Goal: Use online tool/utility

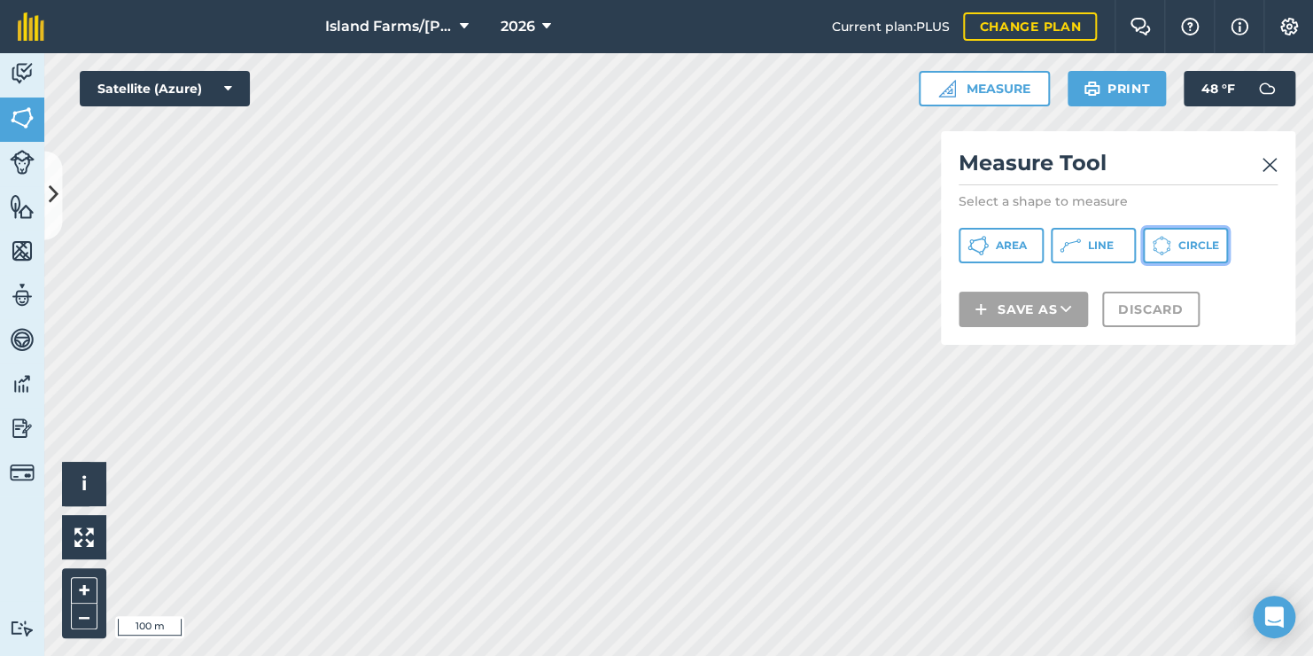
click at [1174, 242] on button "Circle" at bounding box center [1185, 245] width 85 height 35
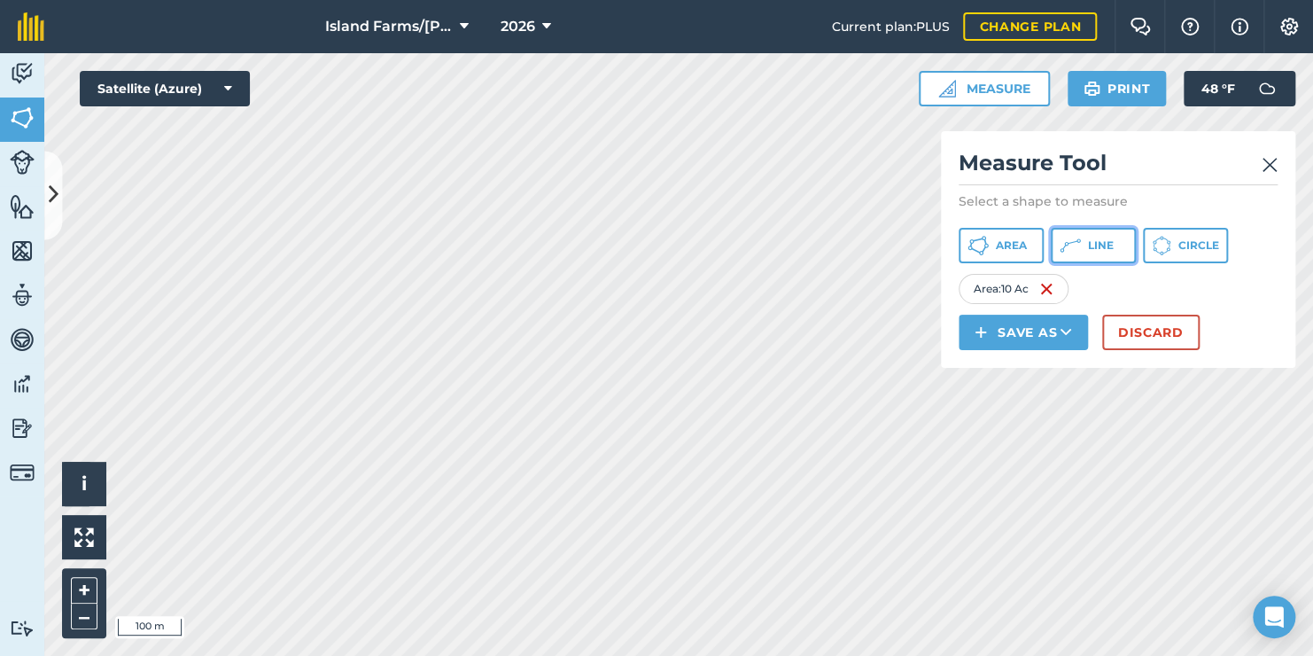
click at [1105, 245] on span "Line" at bounding box center [1101, 245] width 26 height 14
click at [1138, 327] on button "Discard" at bounding box center [1150, 332] width 97 height 35
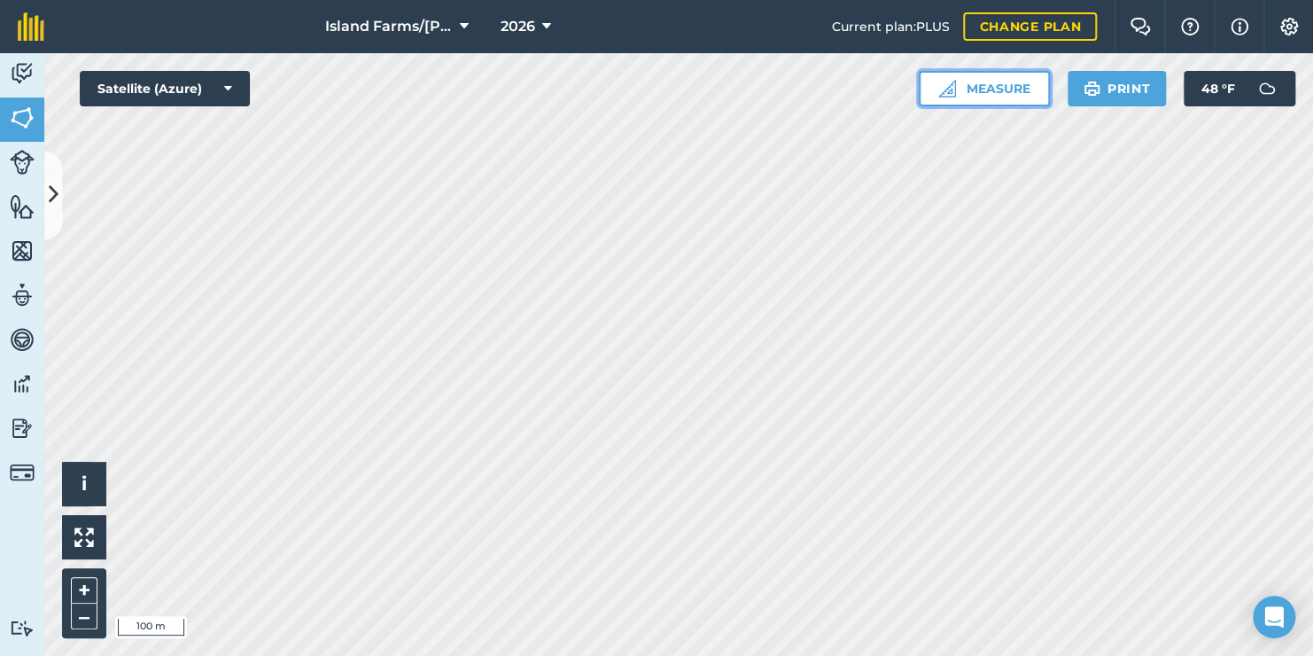
click at [1000, 89] on button "Measure" at bounding box center [984, 88] width 131 height 35
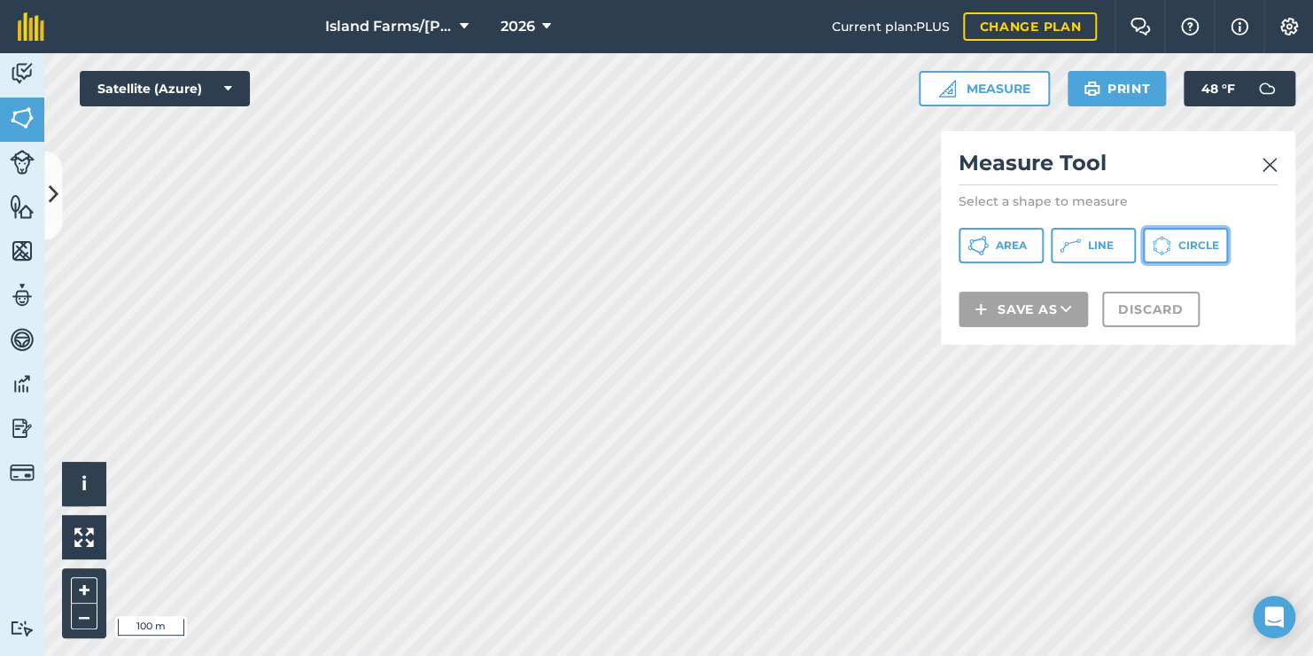
click at [1199, 246] on span "Circle" at bounding box center [1198, 245] width 41 height 14
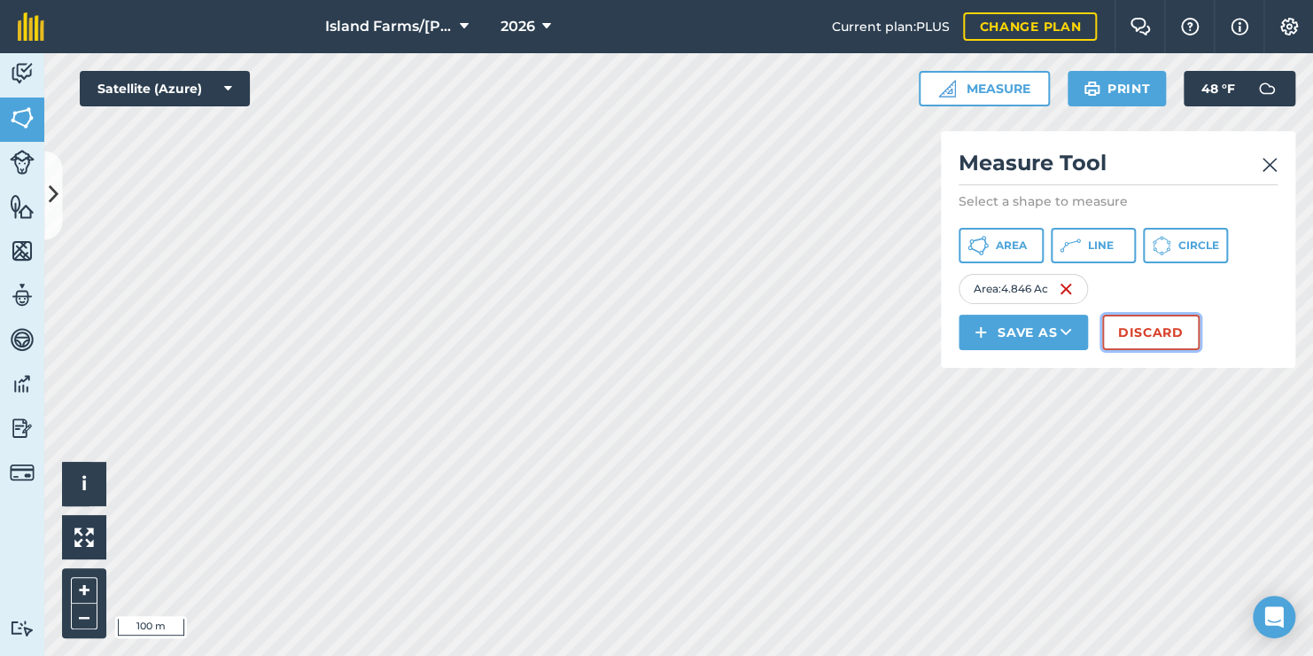
click at [1129, 325] on button "Discard" at bounding box center [1150, 332] width 97 height 35
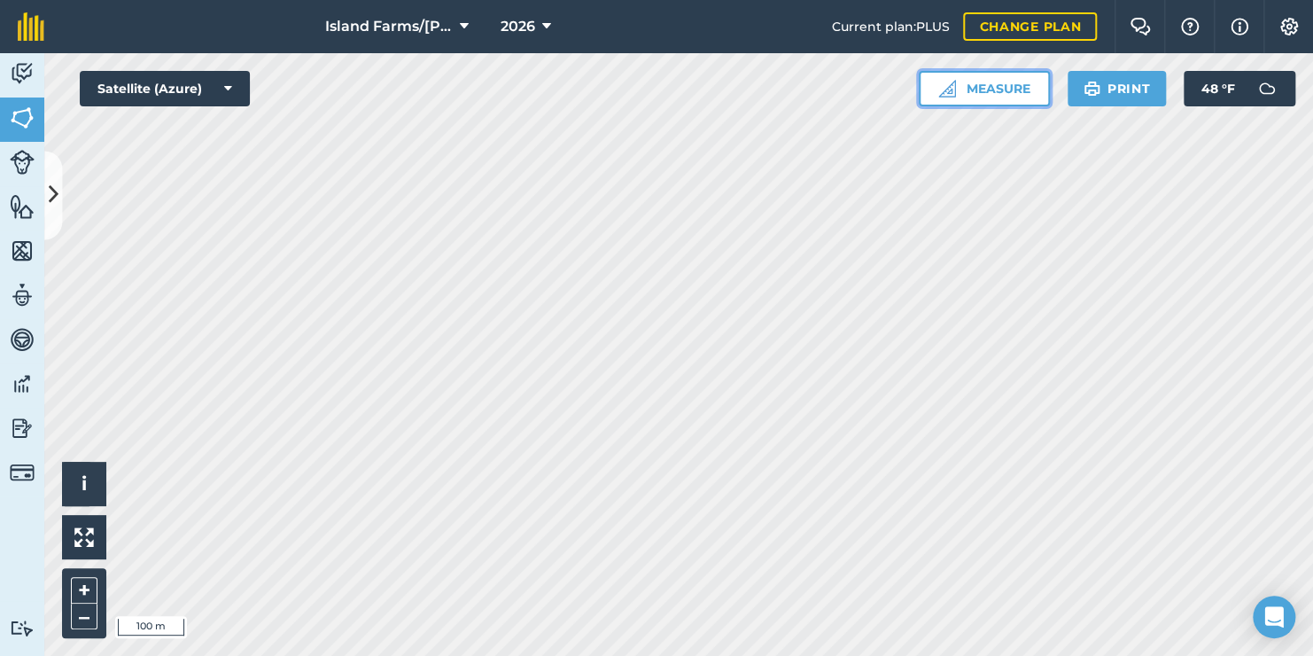
click at [983, 93] on button "Measure" at bounding box center [984, 88] width 131 height 35
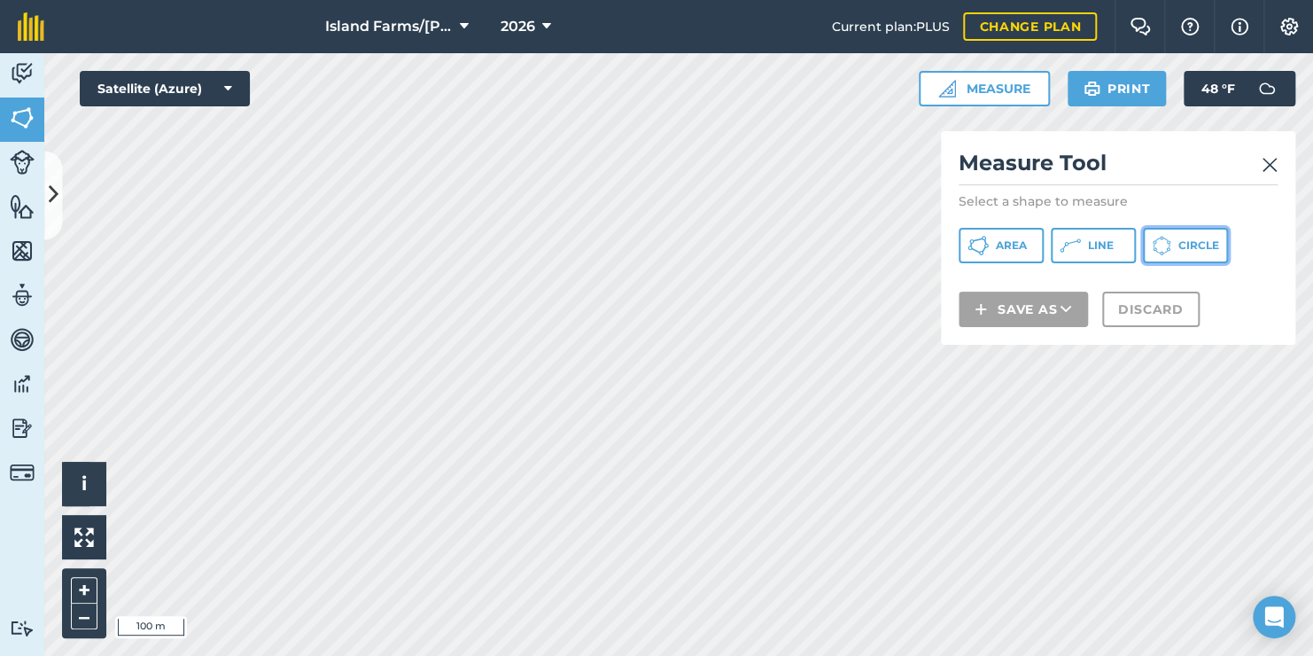
click at [1210, 237] on button "Circle" at bounding box center [1185, 245] width 85 height 35
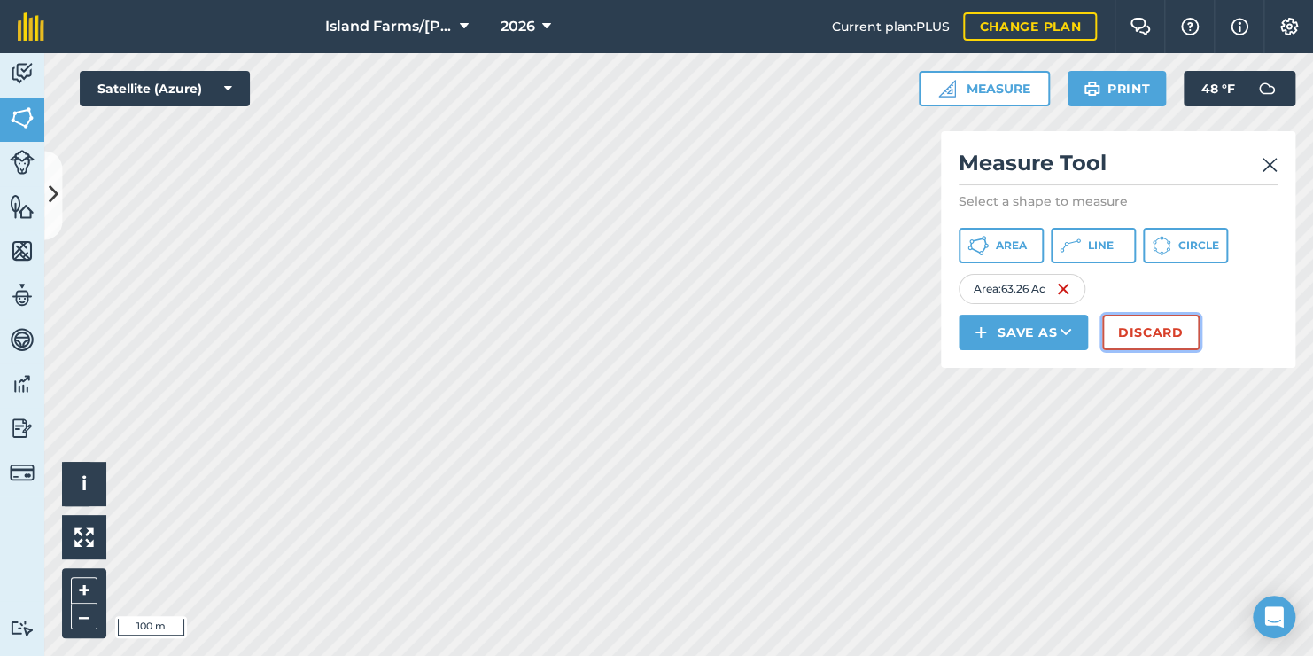
click at [1146, 330] on button "Discard" at bounding box center [1150, 332] width 97 height 35
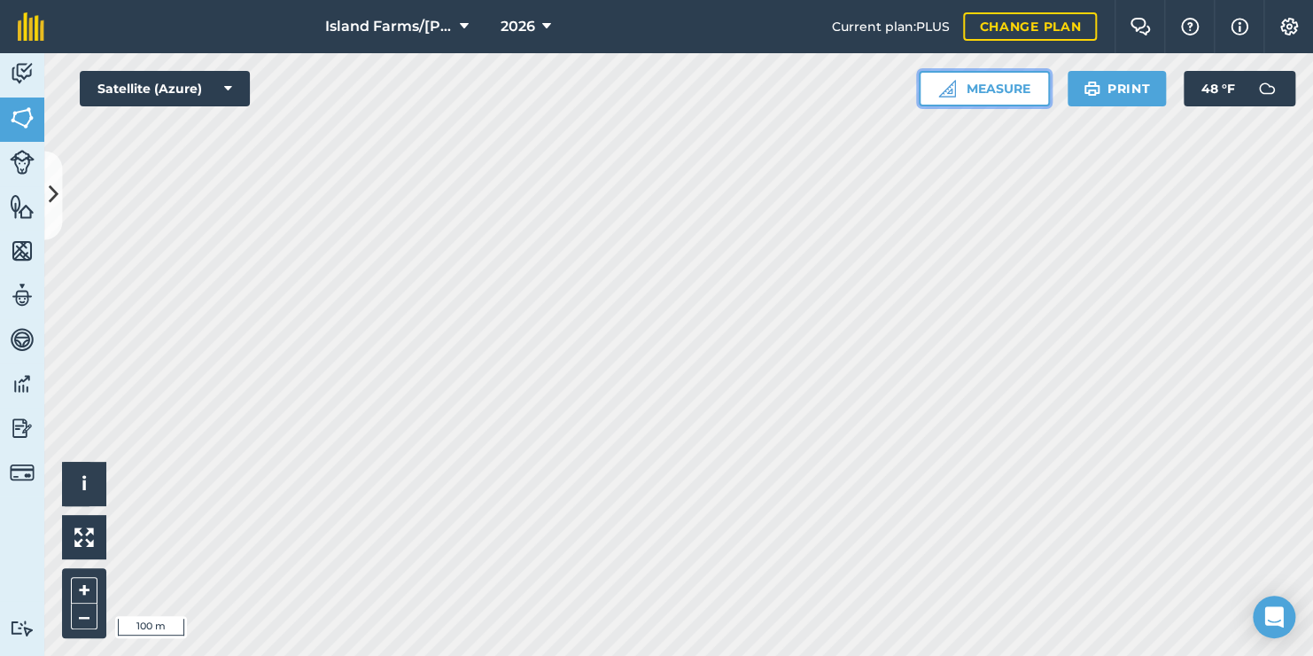
click at [1000, 90] on button "Measure" at bounding box center [984, 88] width 131 height 35
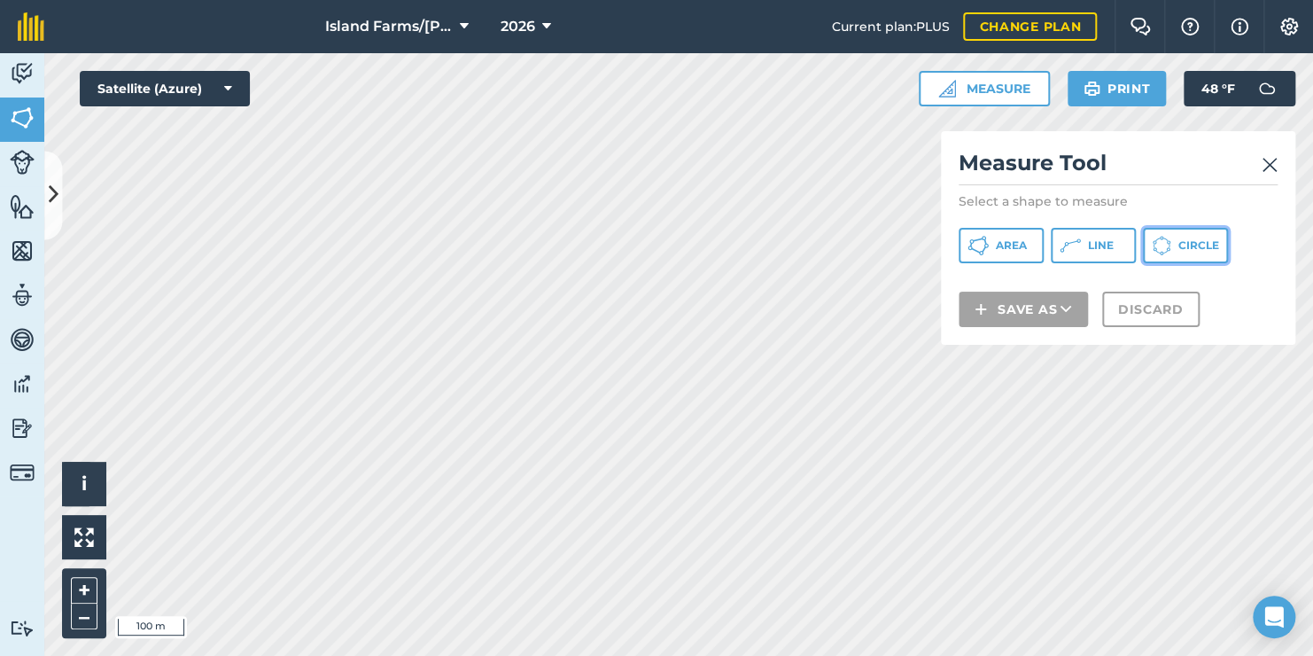
click at [1173, 248] on button "Circle" at bounding box center [1185, 245] width 85 height 35
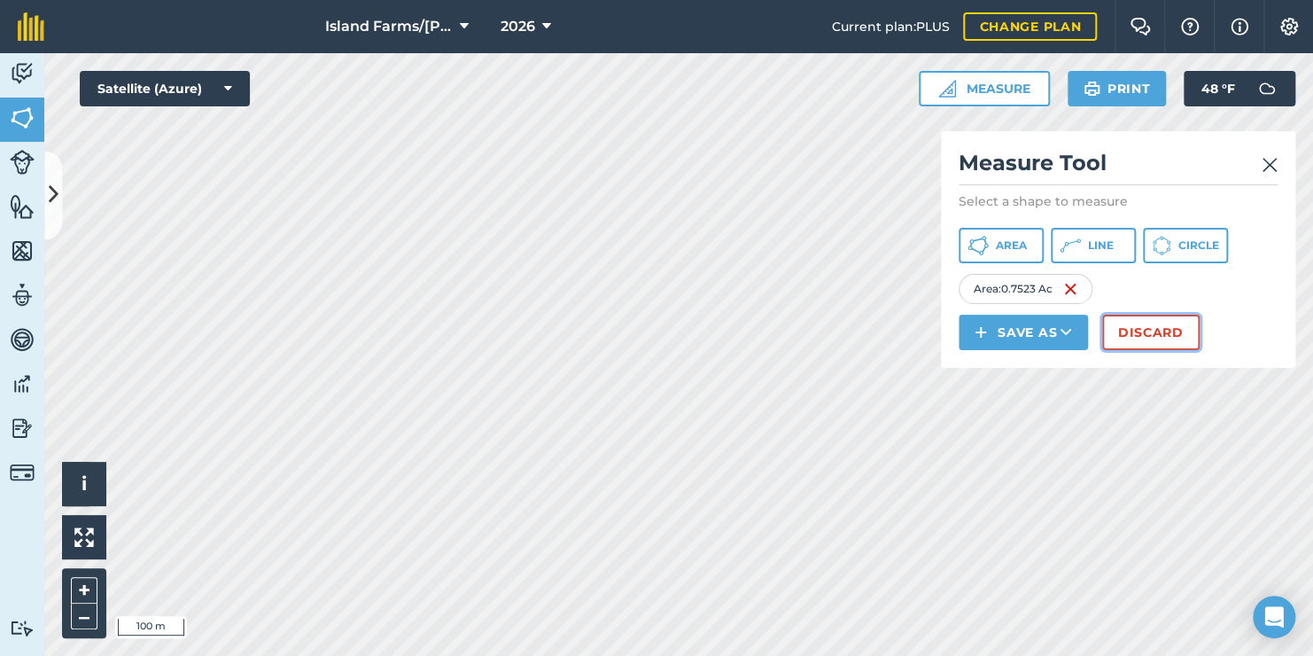
click at [1162, 330] on button "Discard" at bounding box center [1150, 332] width 97 height 35
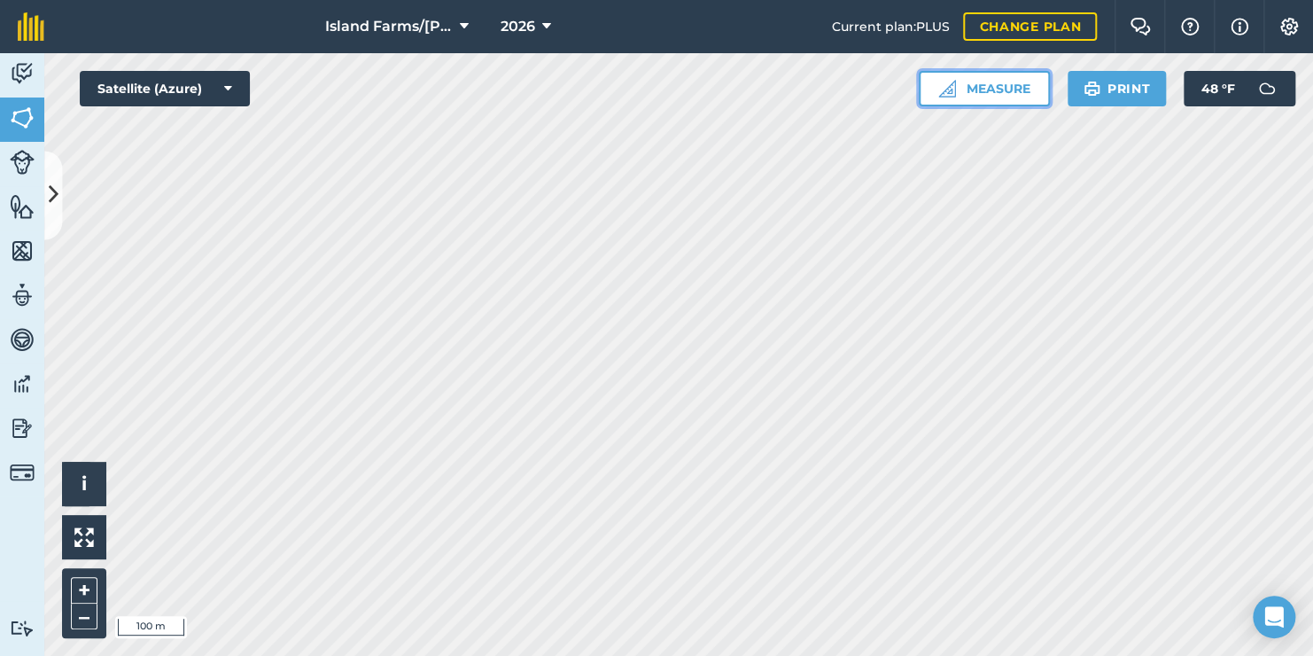
click at [988, 89] on button "Measure" at bounding box center [984, 88] width 131 height 35
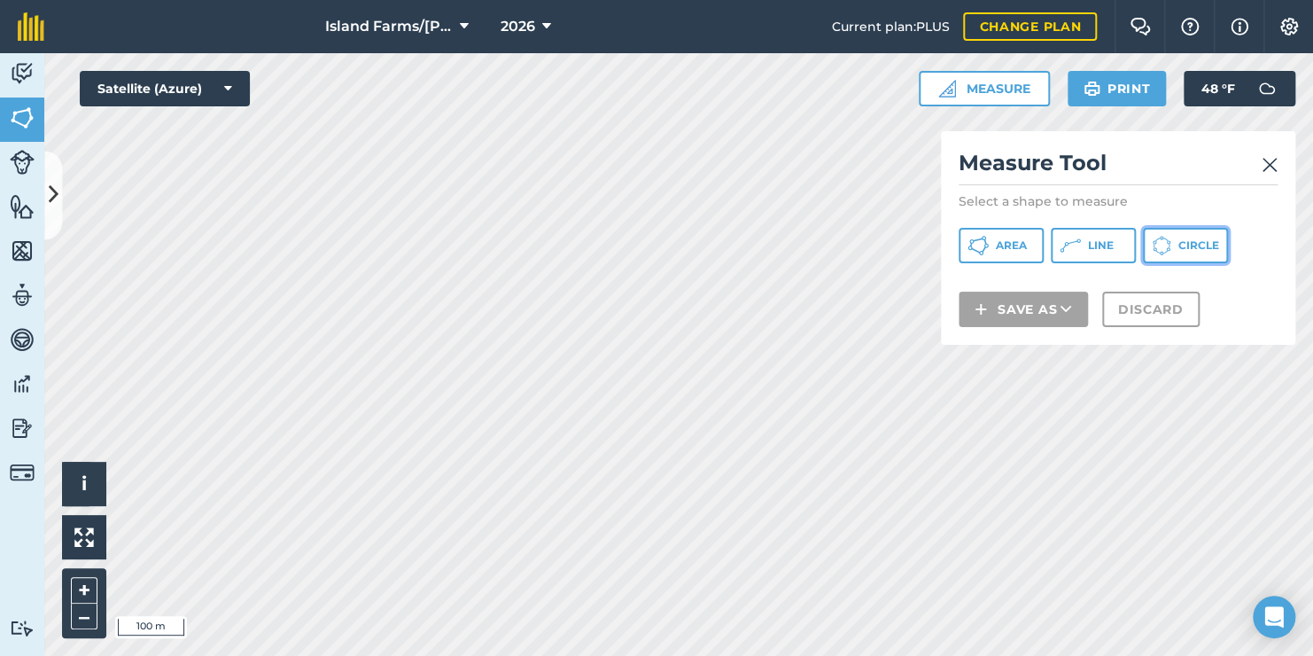
click at [1208, 244] on span "Circle" at bounding box center [1198, 245] width 41 height 14
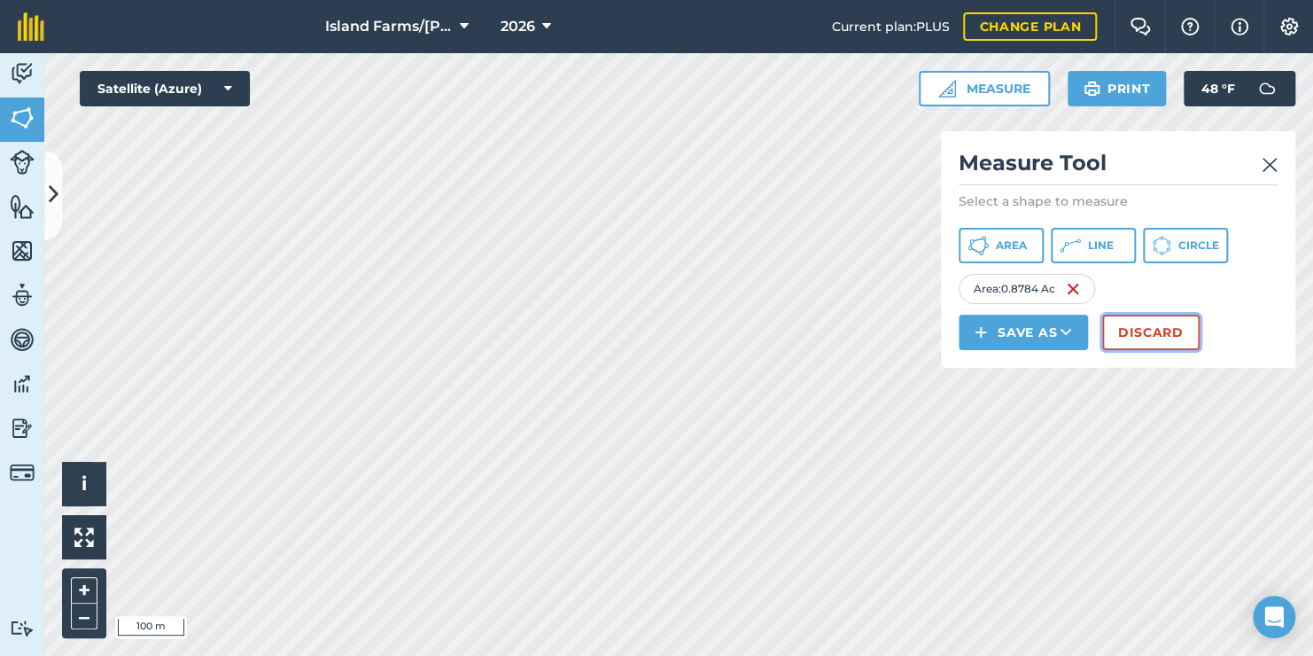
click at [1141, 328] on button "Discard" at bounding box center [1150, 332] width 97 height 35
